Goal: Transaction & Acquisition: Purchase product/service

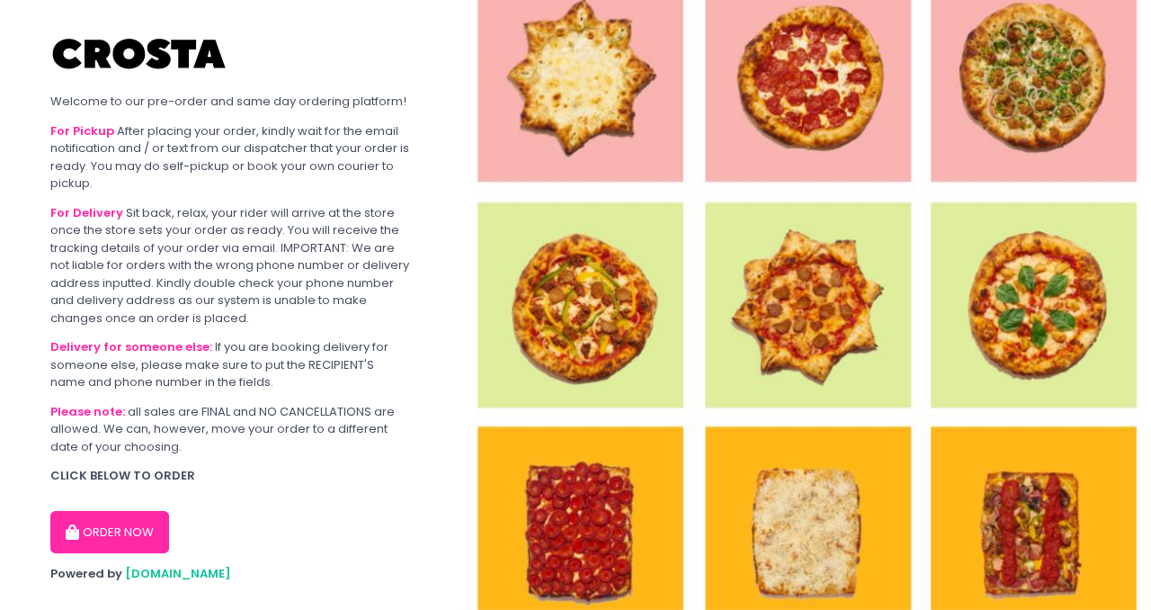
click at [142, 532] on button "ORDER NOW" at bounding box center [109, 532] width 119 height 43
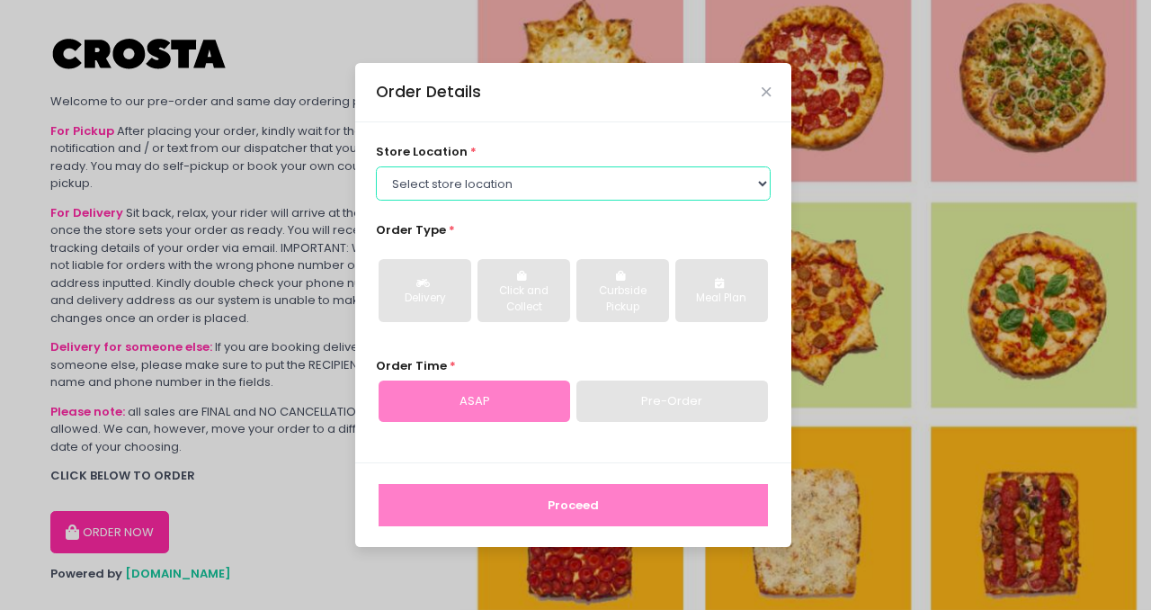
click at [759, 180] on select "Select store location [PERSON_NAME] Pizza - [PERSON_NAME] Pizza - [GEOGRAPHIC_D…" at bounding box center [574, 183] width 396 height 34
select select "5fabb2e53664a8677beaeb89"
click at [376, 166] on select "Select store location Crosta Pizza - Salcedo Crosta Pizza - San Juan" at bounding box center [574, 183] width 396 height 34
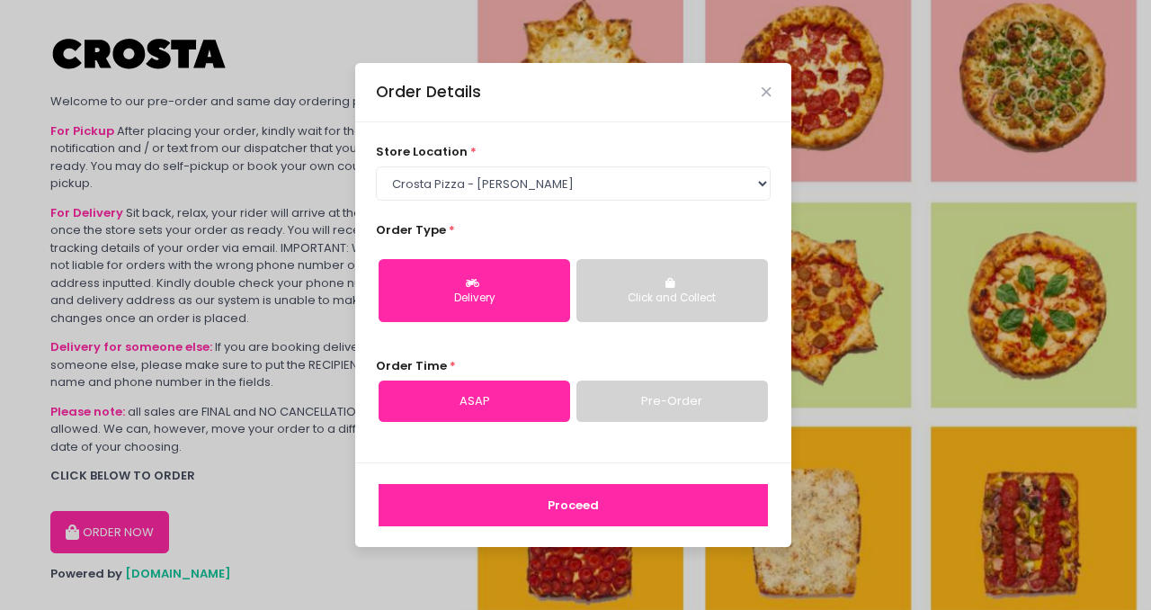
click at [534, 293] on div "Delivery" at bounding box center [474, 299] width 166 height 16
click at [500, 390] on link "ASAP" at bounding box center [475, 401] width 192 height 41
click at [505, 500] on button "Proceed" at bounding box center [574, 505] width 390 height 43
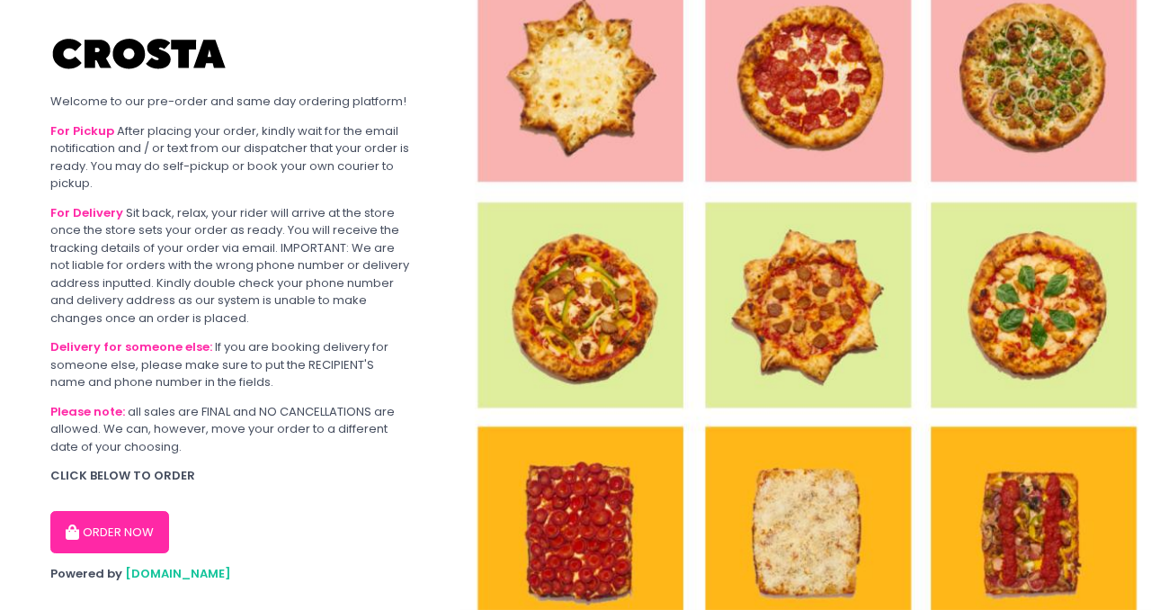
click at [124, 531] on button "ORDER NOW" at bounding box center [109, 532] width 119 height 43
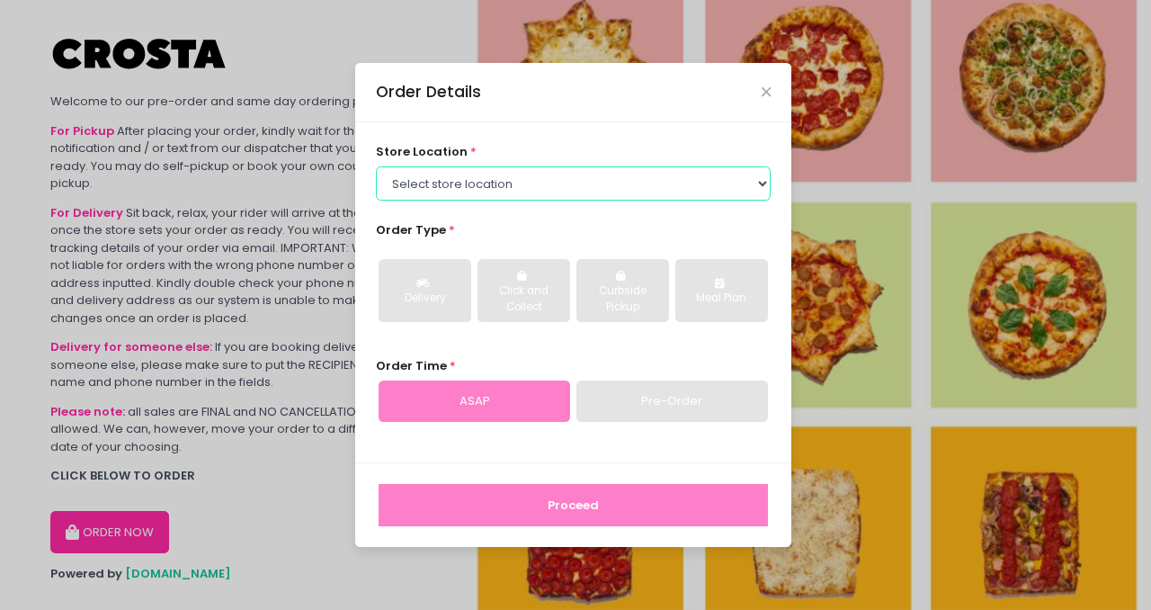
click at [509, 185] on select "Select store location Crosta Pizza - Salcedo Crosta Pizza - San Juan" at bounding box center [574, 183] width 396 height 34
select select "5fabb2e53664a8677beaeb89"
click at [376, 166] on select "Select store location Crosta Pizza - Salcedo Crosta Pizza - San Juan" at bounding box center [574, 183] width 396 height 34
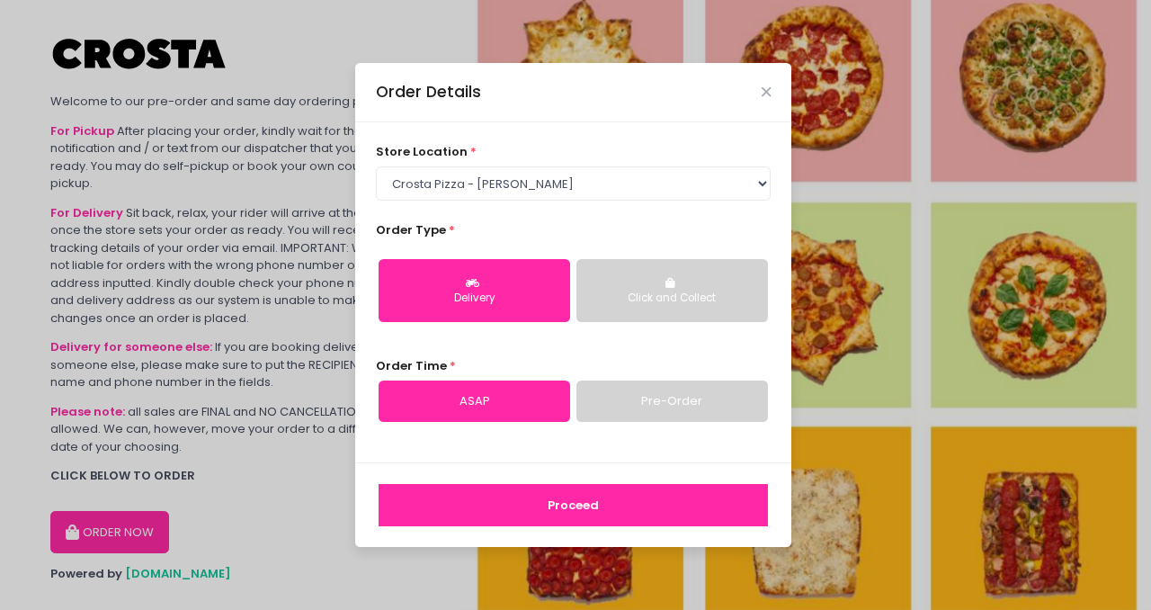
click at [486, 291] on div "Delivery" at bounding box center [474, 299] width 166 height 16
click at [548, 398] on link "ASAP" at bounding box center [475, 401] width 192 height 41
click at [548, 511] on button "Proceed" at bounding box center [574, 505] width 390 height 43
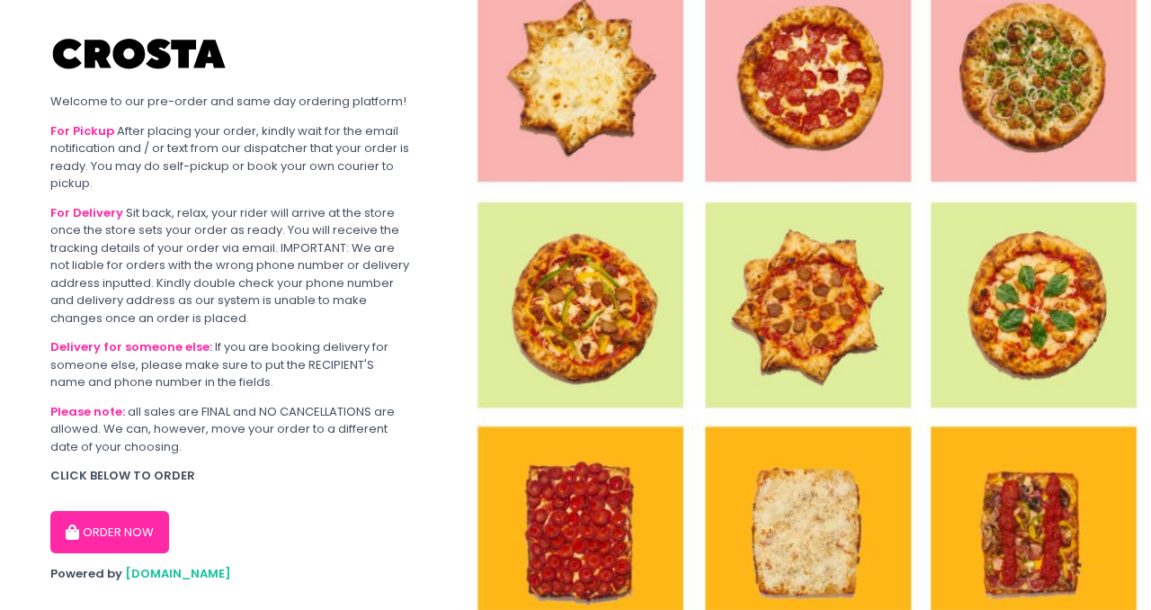
scroll to position [35, 0]
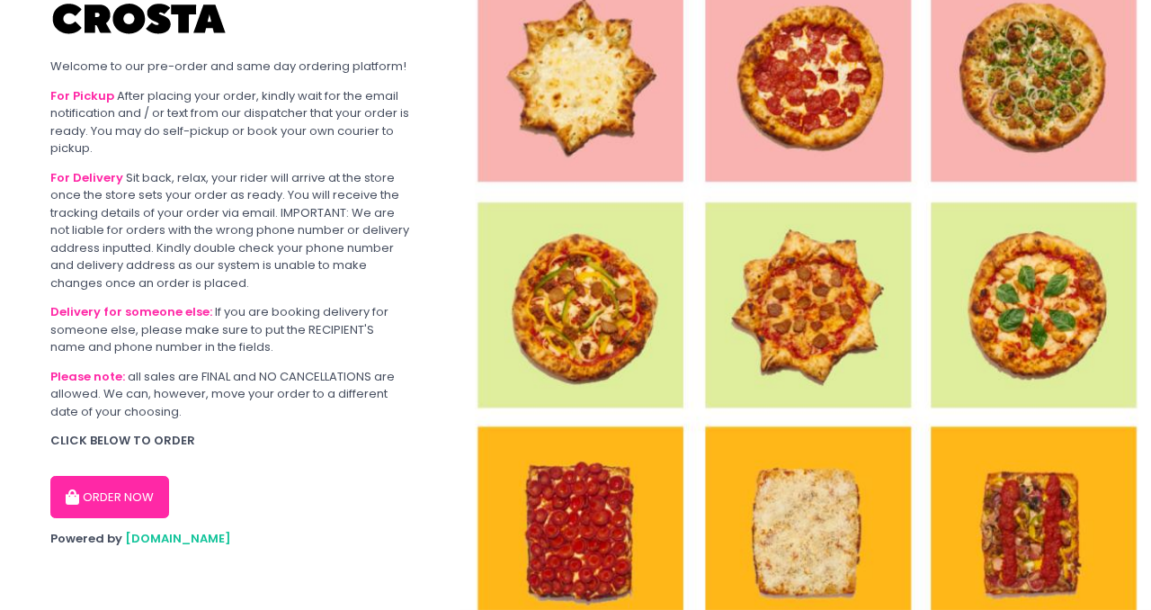
click at [108, 499] on button "ORDER NOW" at bounding box center [109, 497] width 119 height 43
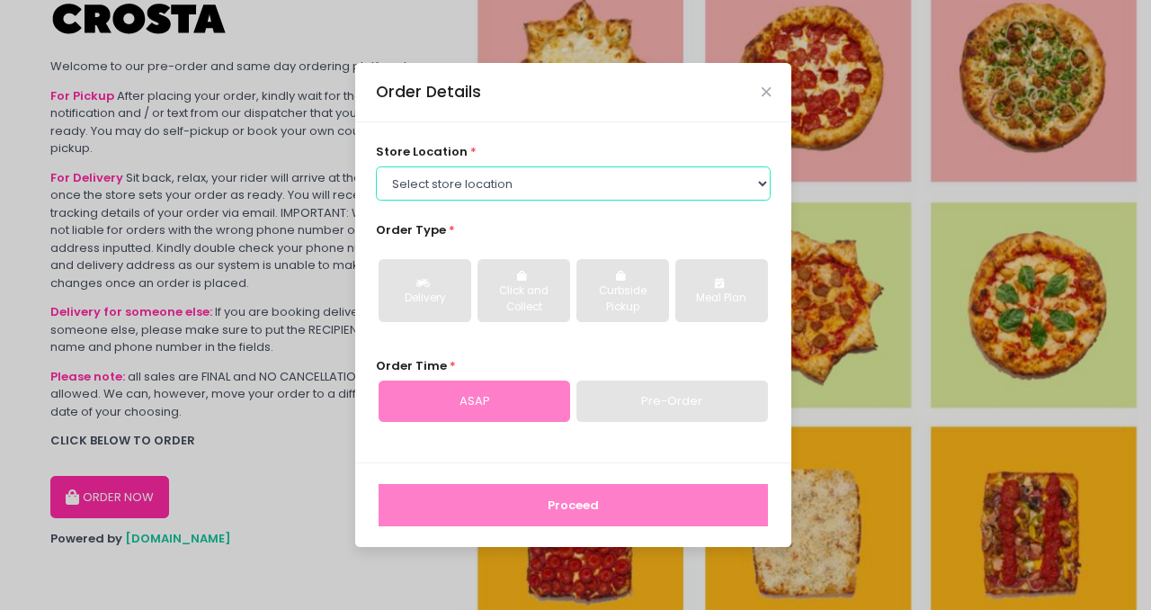
click at [409, 184] on select "Select store location Crosta Pizza - Salcedo Crosta Pizza - San Juan" at bounding box center [574, 183] width 396 height 34
select select "5fabb2e53664a8677beaeb89"
click at [376, 166] on select "Select store location Crosta Pizza - Salcedo Crosta Pizza - San Juan" at bounding box center [574, 183] width 396 height 34
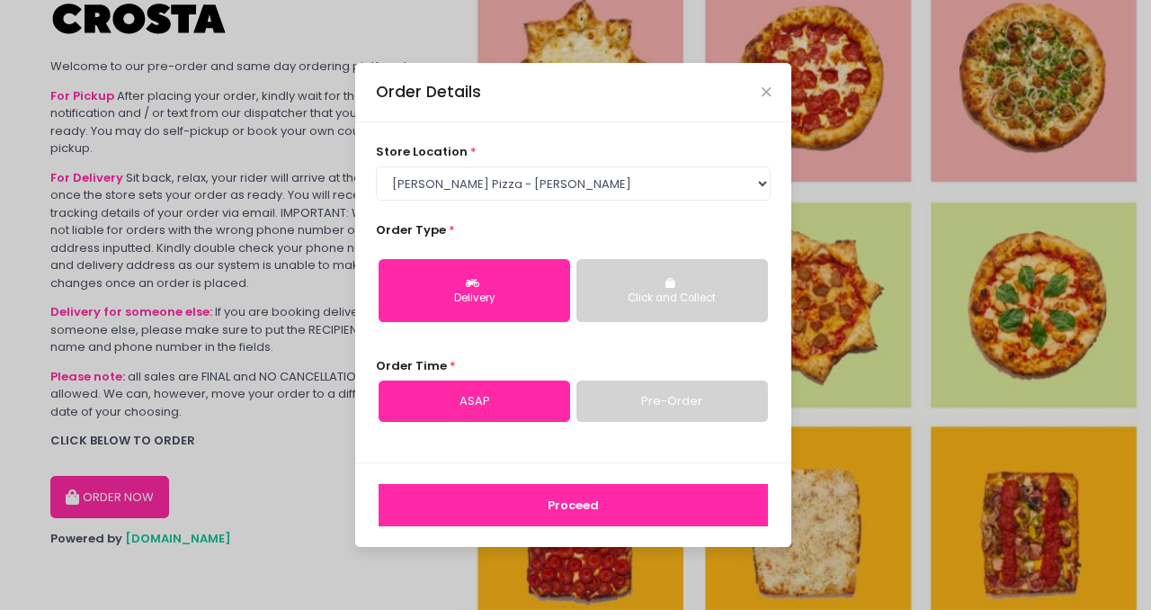
click at [492, 284] on button "Delivery" at bounding box center [475, 290] width 192 height 63
click at [496, 410] on link "ASAP" at bounding box center [475, 401] width 192 height 41
click at [636, 395] on link "Pre-Order" at bounding box center [673, 401] width 192 height 41
select select "2025-09-08"
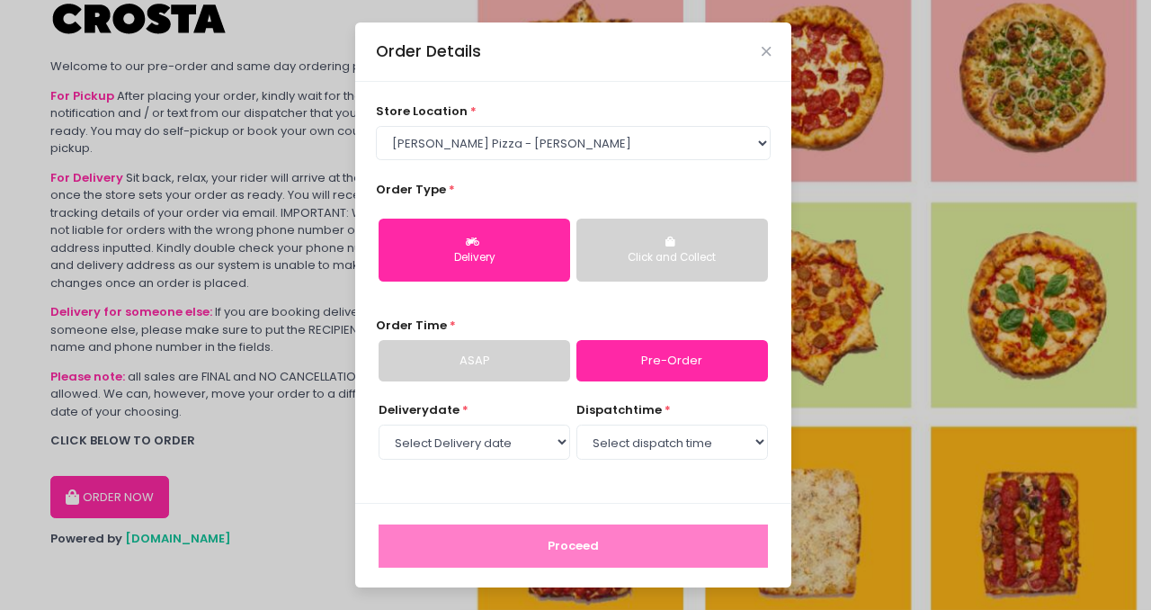
click at [517, 353] on link "ASAP" at bounding box center [475, 360] width 192 height 41
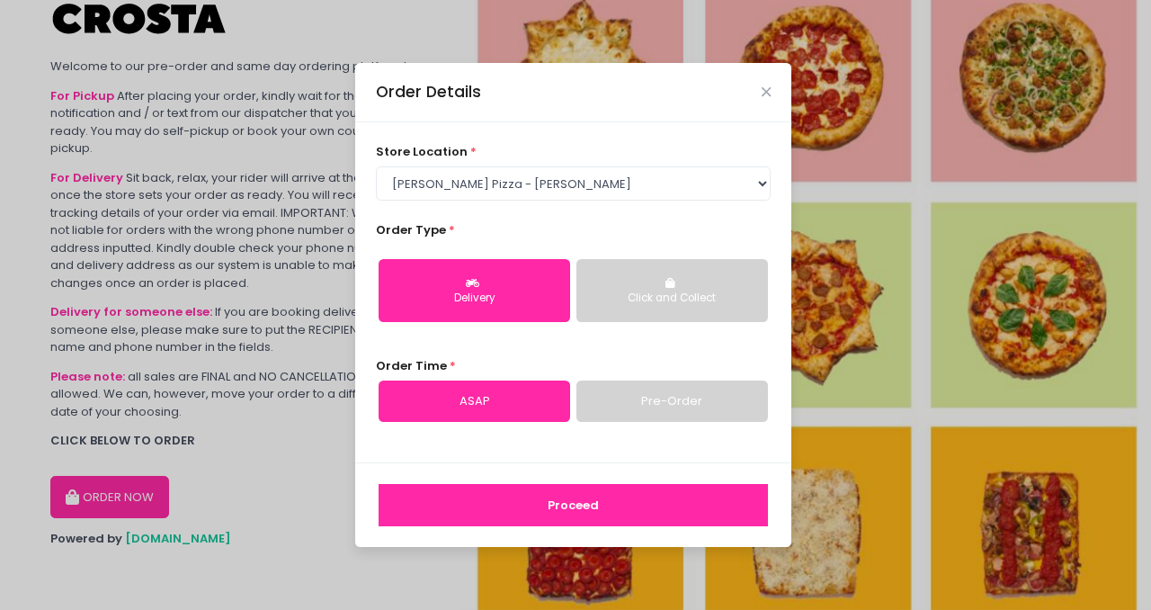
click at [539, 398] on link "ASAP" at bounding box center [475, 401] width 192 height 41
click at [549, 508] on button "Proceed" at bounding box center [574, 505] width 390 height 43
